Goal: Browse casually: Explore the website without a specific task or goal

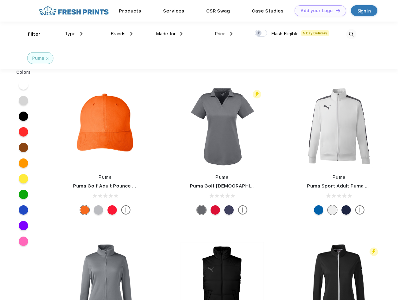
scroll to position [0, 0]
click at [318, 11] on link "Add your Logo Design Tool" at bounding box center [319, 10] width 51 height 11
click at [0, 0] on div "Design Tool" at bounding box center [0, 0] width 0 height 0
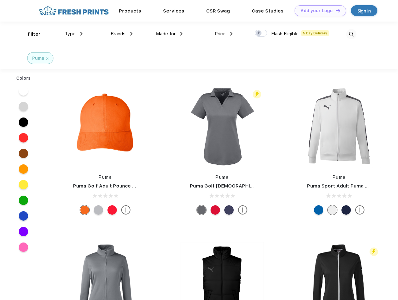
click at [335, 10] on link "Add your Logo Design Tool" at bounding box center [319, 10] width 51 height 11
click at [30, 34] on div "Filter" at bounding box center [34, 34] width 13 height 7
click at [74, 34] on span "Type" at bounding box center [70, 34] width 11 height 6
click at [121, 34] on span "Brands" at bounding box center [117, 34] width 15 height 6
click at [169, 34] on span "Made for" at bounding box center [166, 34] width 20 height 6
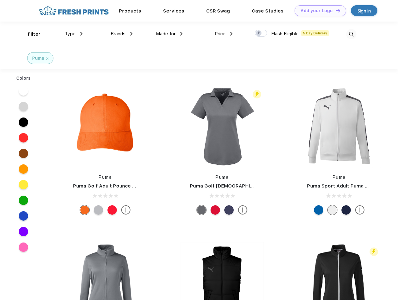
click at [223, 34] on span "Price" at bounding box center [219, 34] width 11 height 6
click at [261, 33] on div at bounding box center [261, 33] width 12 height 7
click at [259, 33] on input "checkbox" at bounding box center [257, 31] width 4 height 4
click at [351, 34] on img at bounding box center [351, 34] width 10 height 10
